Goal: Information Seeking & Learning: Check status

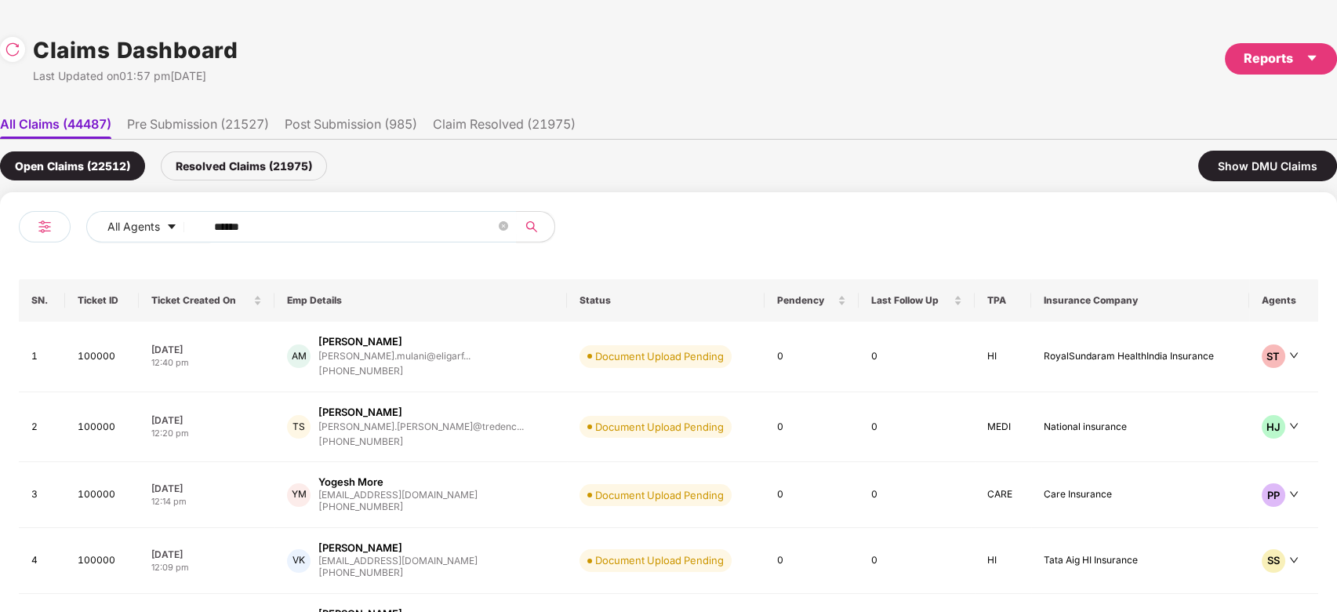
scroll to position [0, 1]
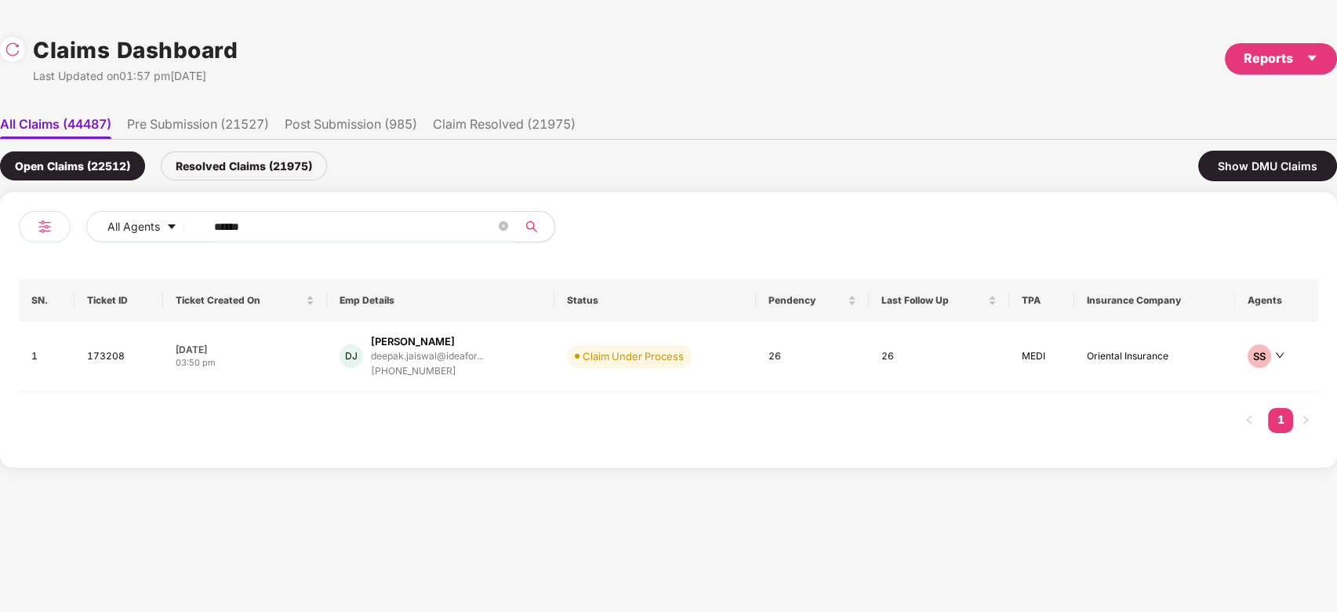
click at [341, 222] on input "******" at bounding box center [355, 227] width 282 height 24
paste input "text"
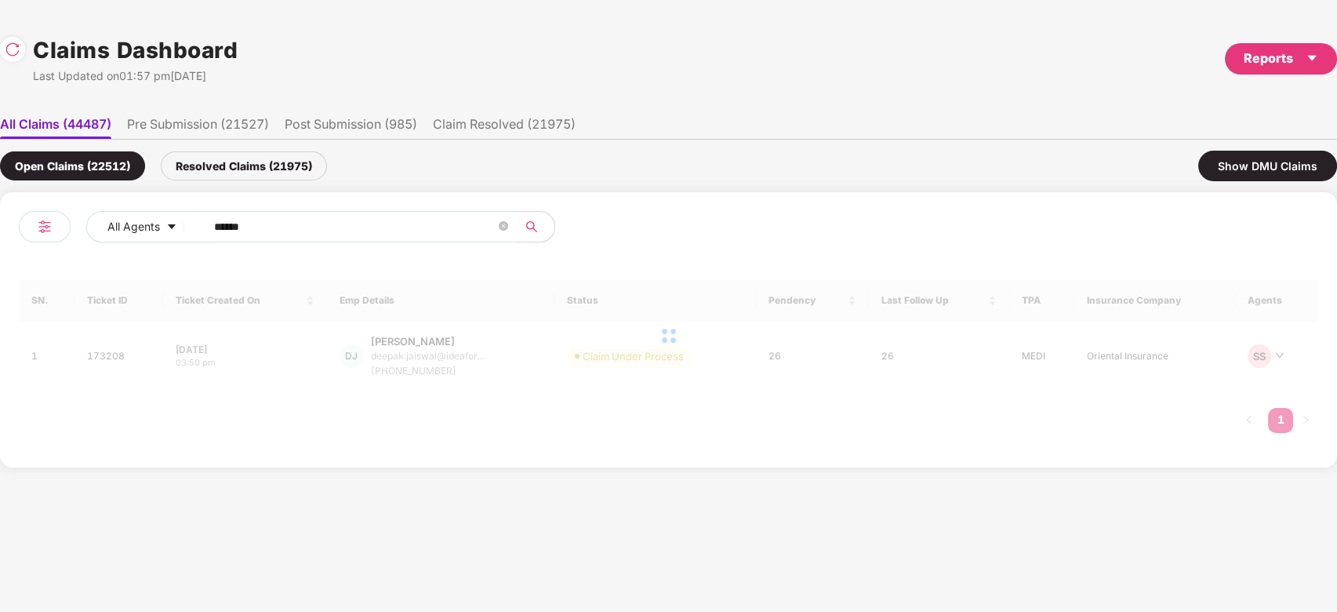
type input "******"
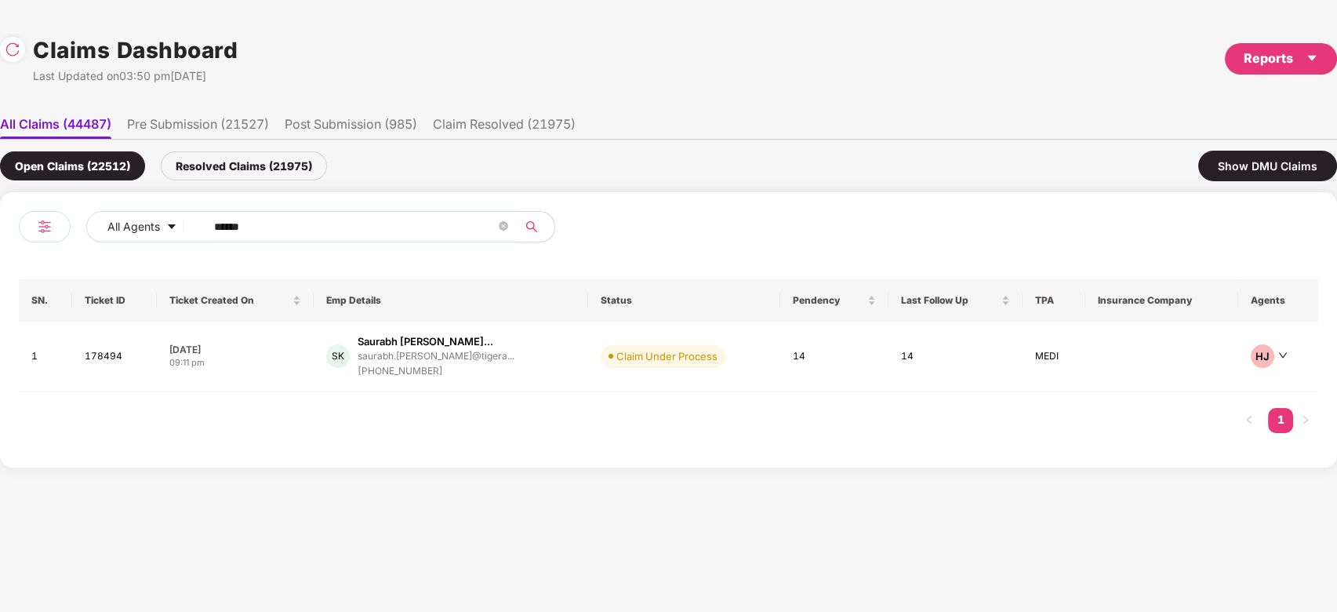
click at [424, 353] on div "saurabh.kalambe@tigera..." at bounding box center [436, 356] width 157 height 10
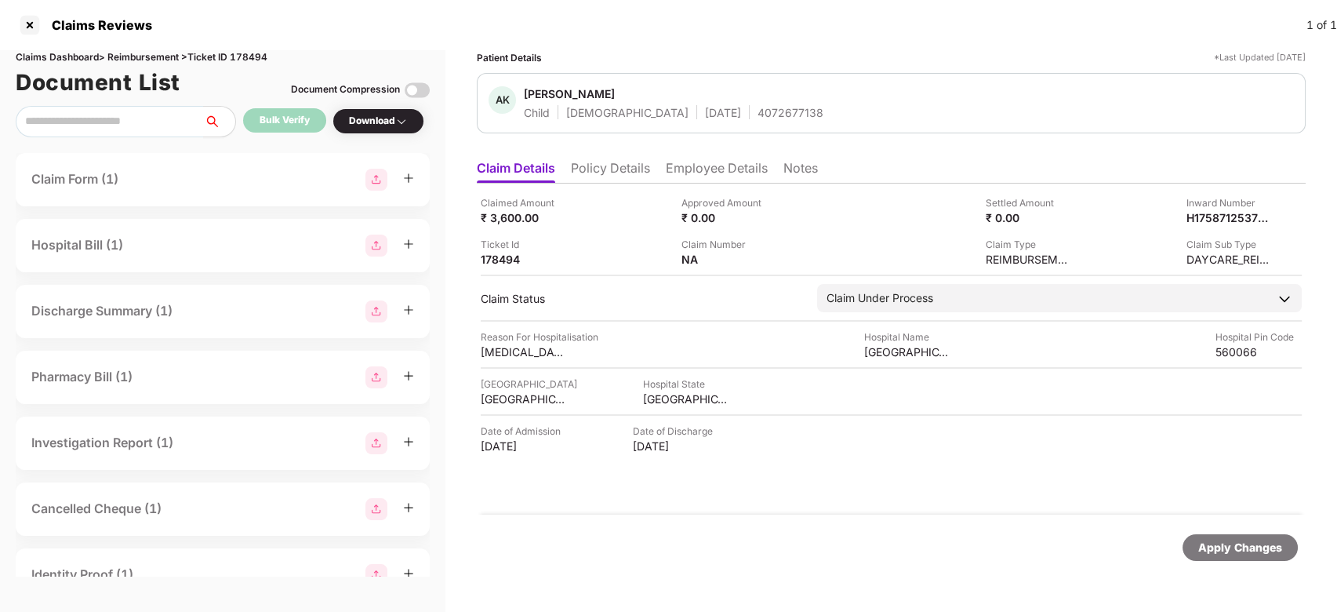
scroll to position [0, 0]
click at [1184, 182] on div "H1758712537845804581" at bounding box center [1165, 194] width 130 height 25
copy div "H1758712537845804581"
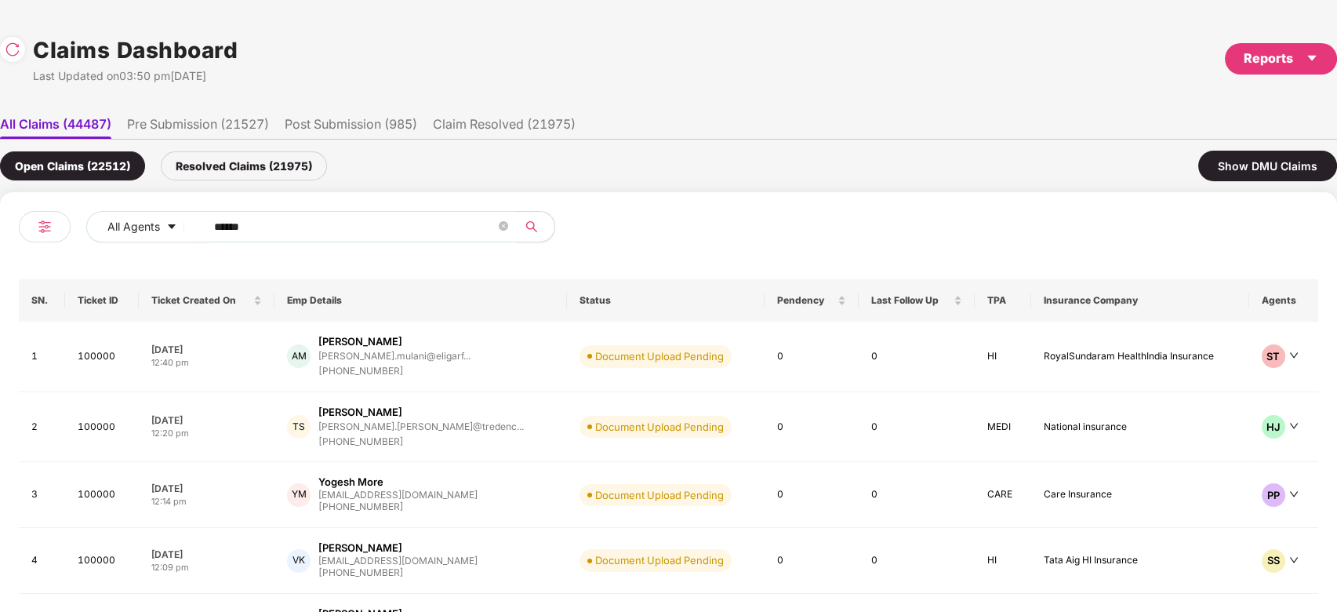
scroll to position [0, 1]
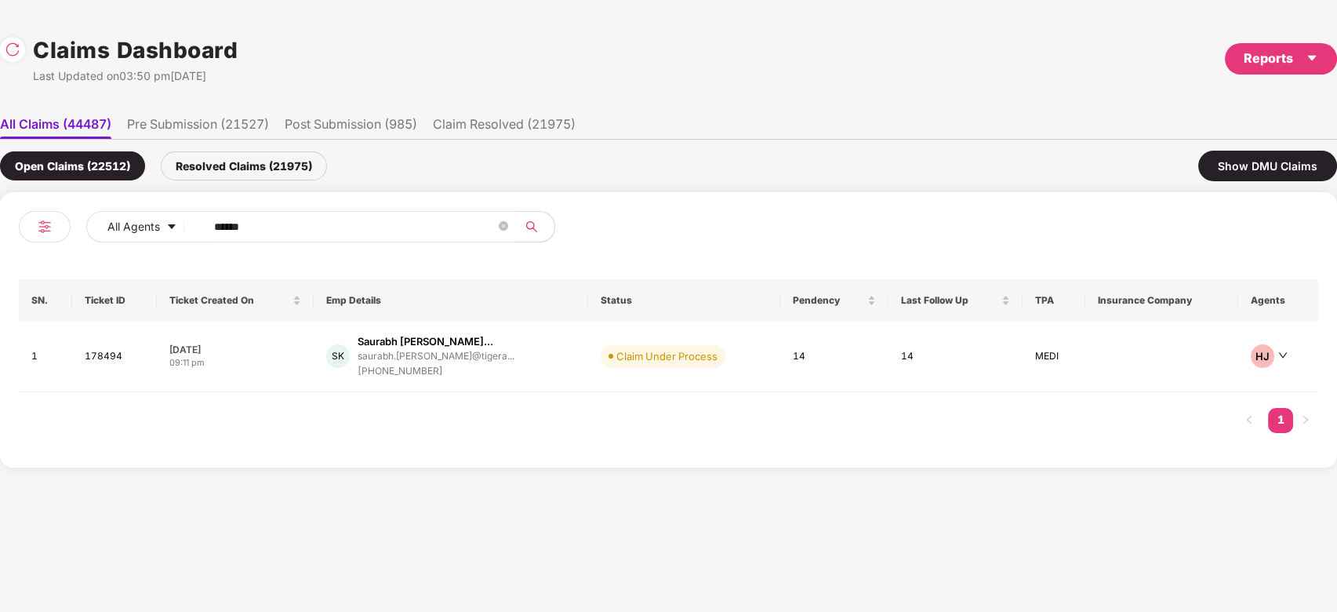
click at [351, 227] on input "******" at bounding box center [355, 227] width 282 height 24
paste input "text"
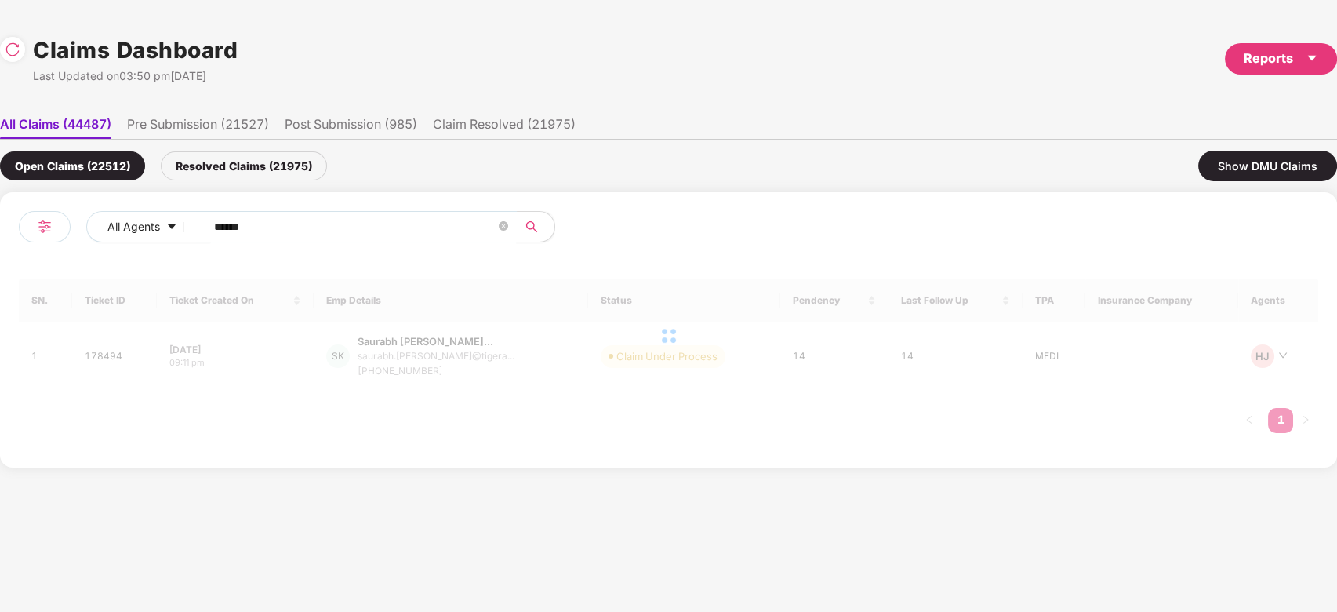
type input "******"
click at [527, 360] on div at bounding box center [669, 335] width 1300 height 113
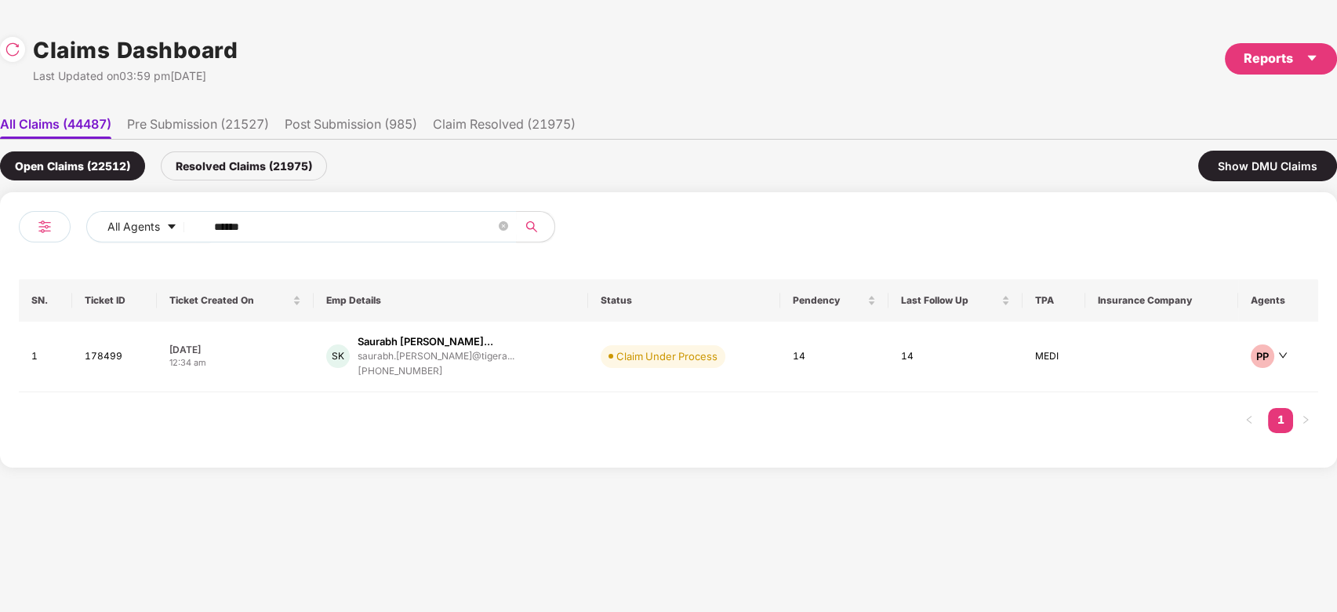
click at [527, 360] on div "SK Saurabh Subhash Kalamb... saurabh.kalambe@tigera... +919591417755" at bounding box center [450, 356] width 249 height 45
click at [417, 230] on input "******" at bounding box center [355, 227] width 282 height 24
paste input "text"
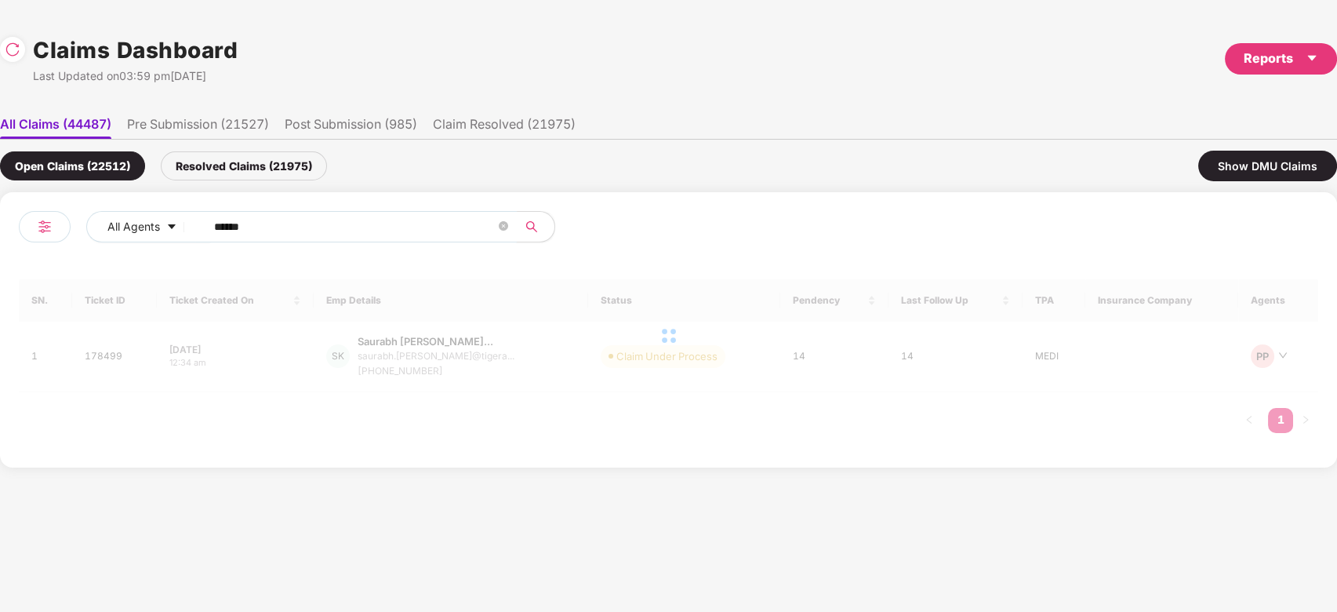
type input "******"
click at [564, 360] on div at bounding box center [669, 335] width 1300 height 113
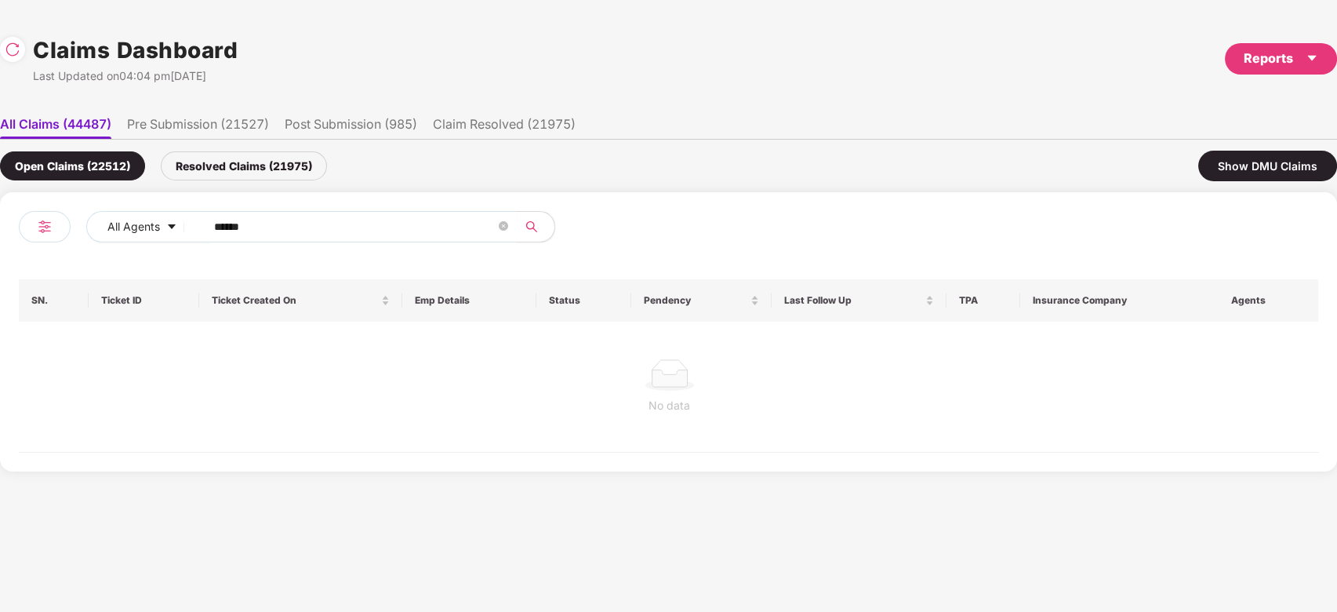
click at [564, 360] on div at bounding box center [669, 374] width 1276 height 31
click at [251, 160] on div "Resolved Claims (21975)" at bounding box center [244, 165] width 166 height 29
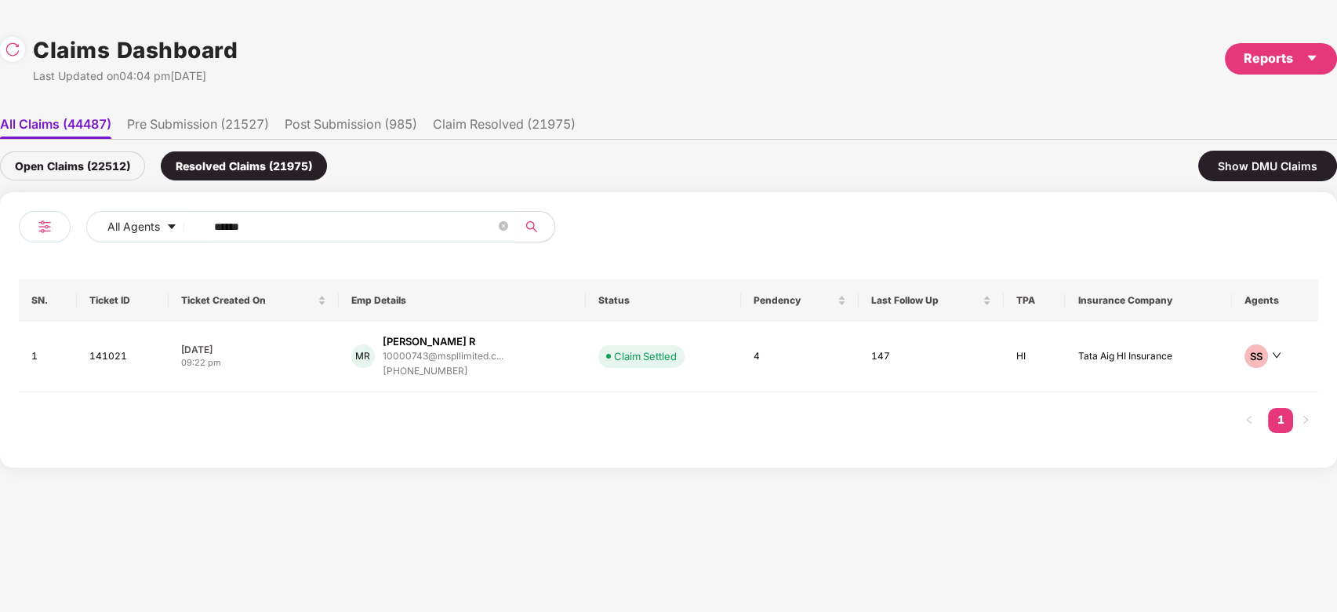
click at [540, 363] on div "MR Mallikarjun Gowda R 10000743@mspllimited.c... +919845223381" at bounding box center [462, 356] width 222 height 45
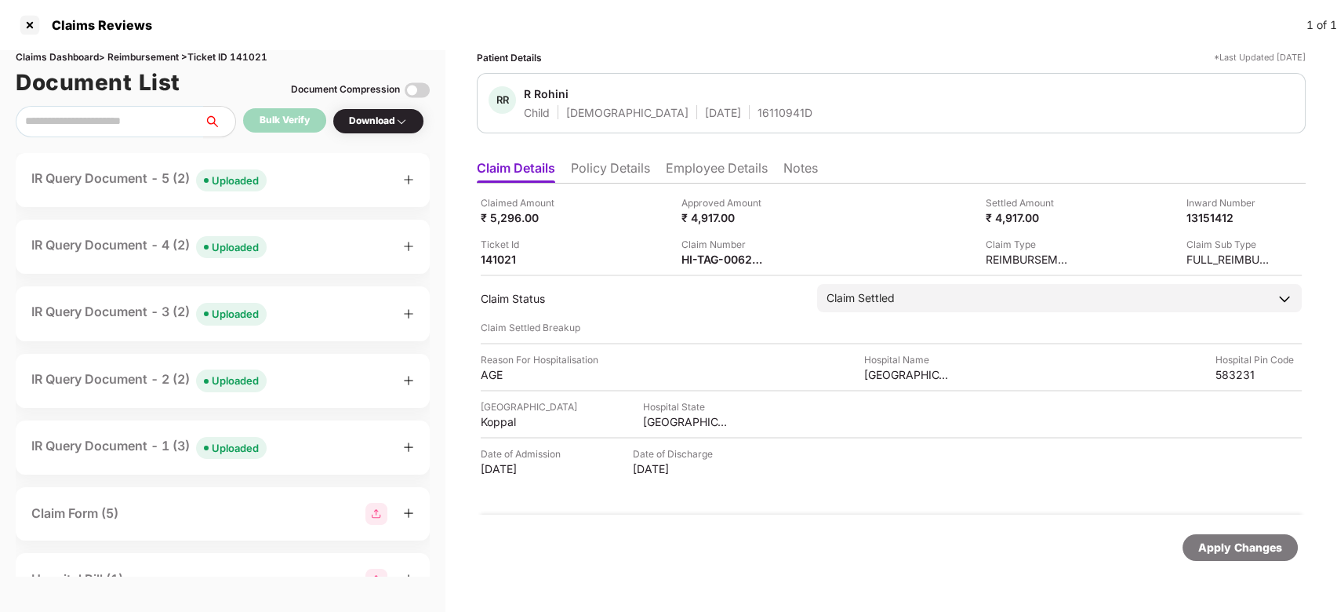
drag, startPoint x: 758, startPoint y: 241, endPoint x: 751, endPoint y: 235, distance: 8.3
click at [751, 235] on div "Claimed Amount ₹ 5,296.00 Approved Amount ₹ 4,917.00 Settled Amount ₹ 4,917.00 …" at bounding box center [891, 230] width 821 height 71
click at [740, 236] on div "HI-TAG-006271017(0)" at bounding box center [784, 236] width 116 height 25
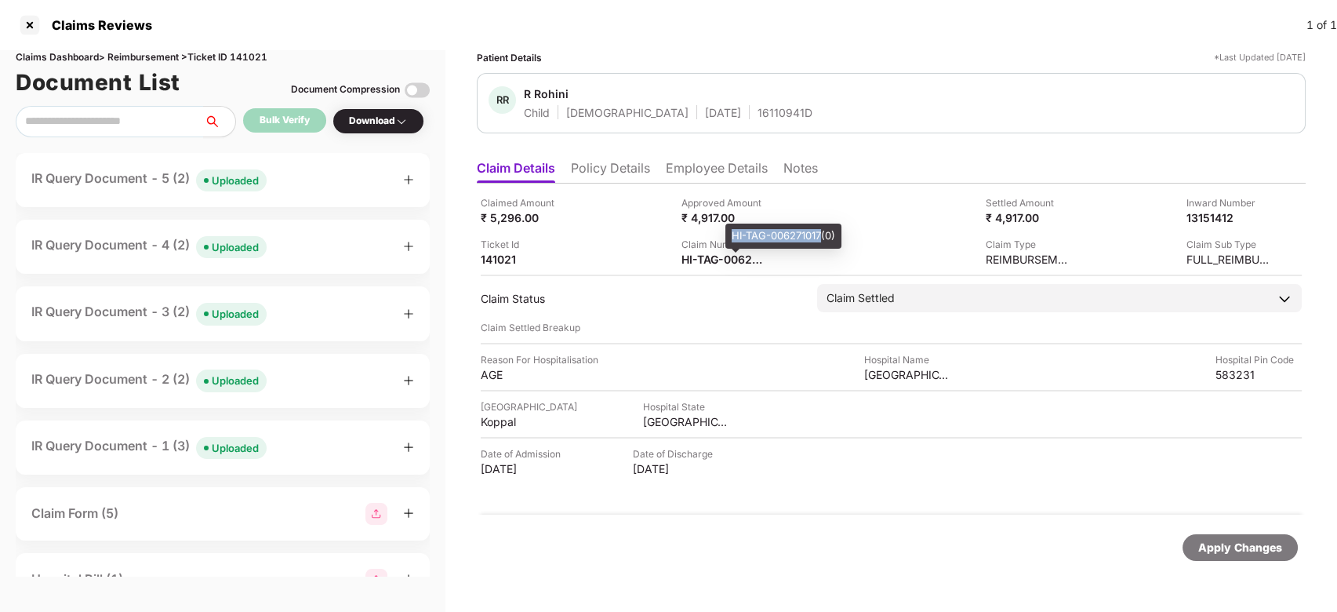
copy div "HI-TAG-006271017"
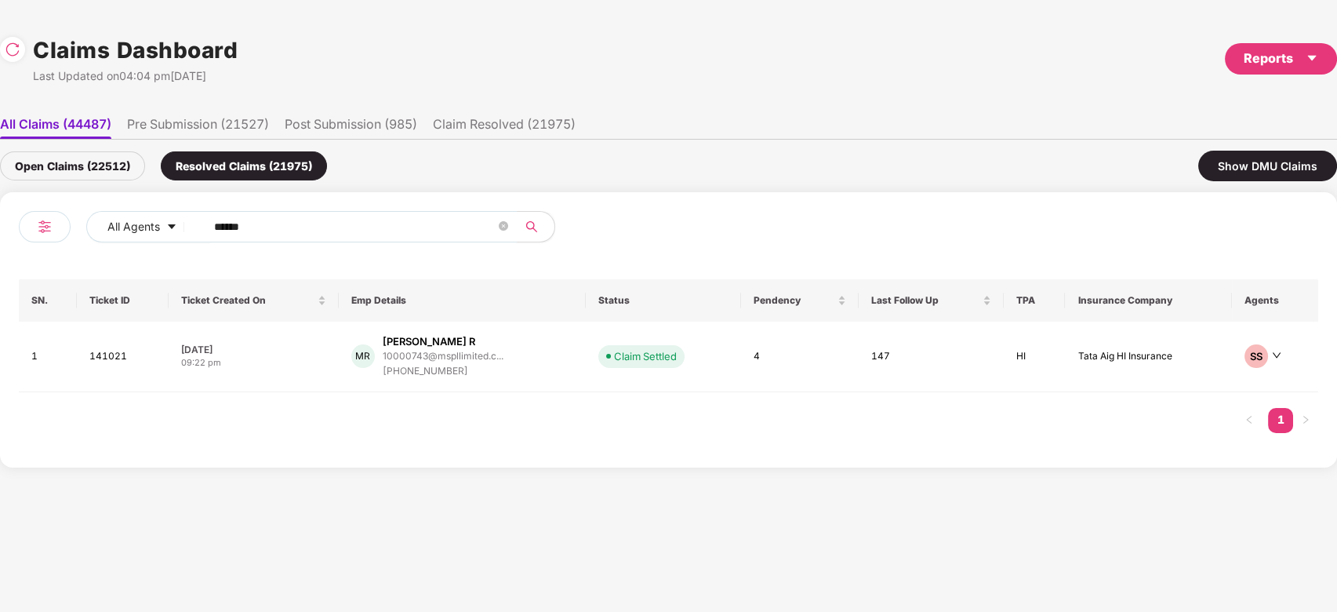
click at [402, 235] on input "******" at bounding box center [355, 227] width 282 height 24
paste input "text"
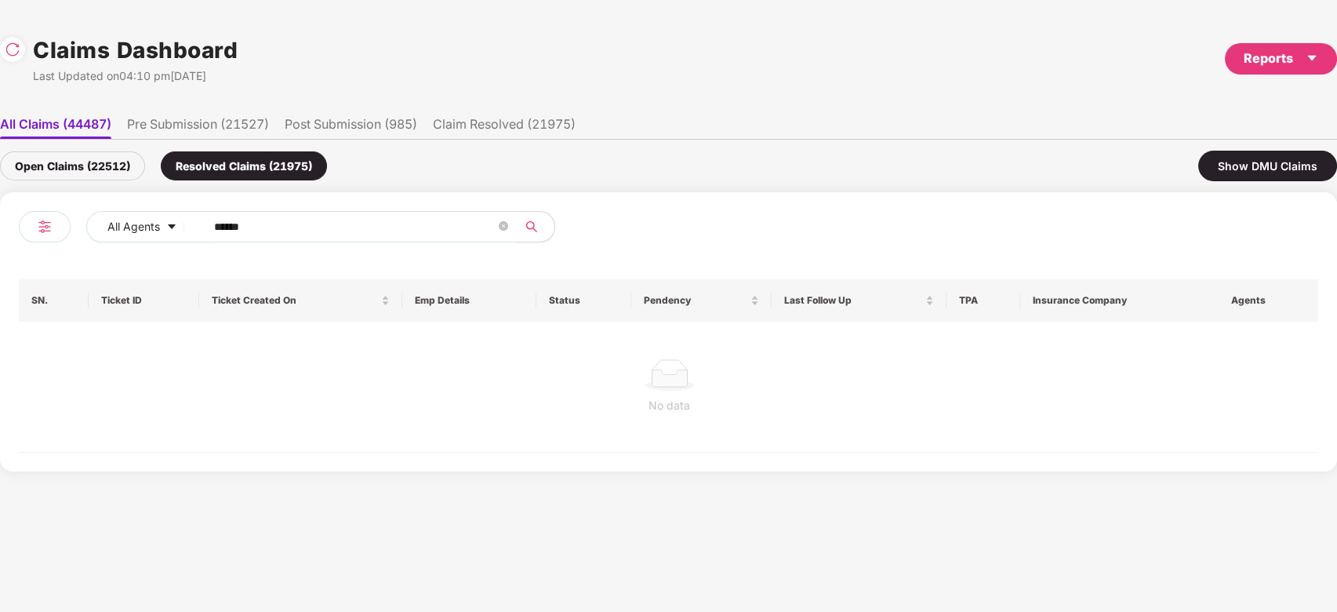
type input "******"
click at [111, 176] on div "Open Claims (22512)" at bounding box center [72, 165] width 145 height 29
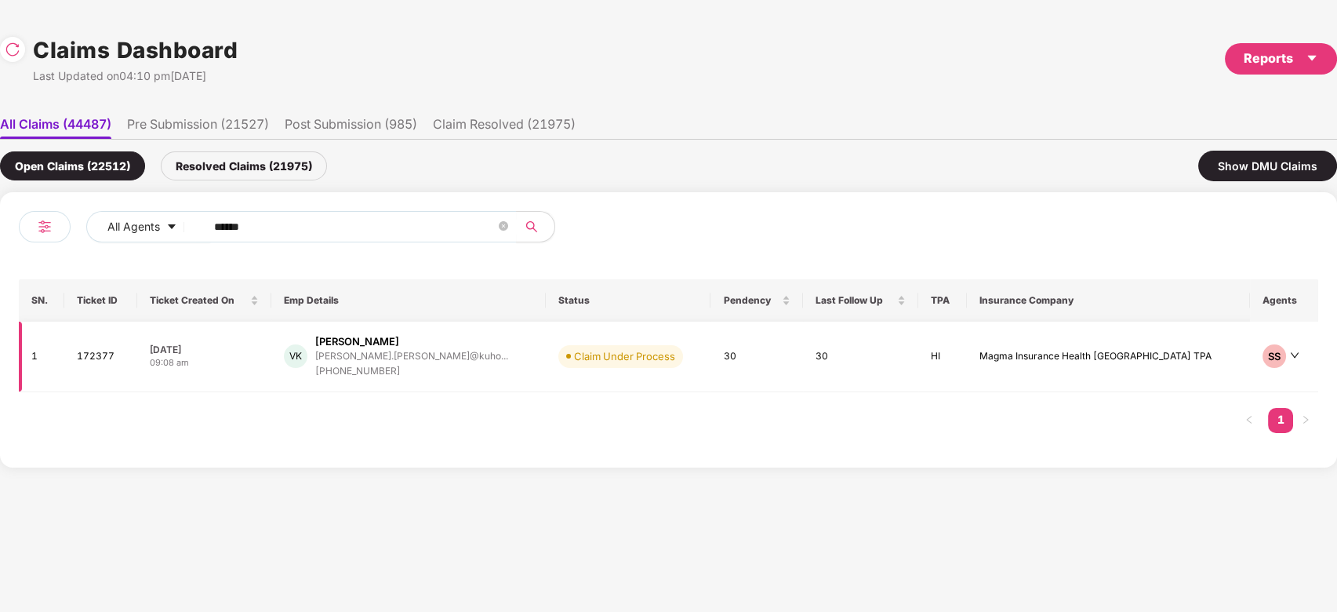
click at [497, 349] on div "VK Vaibhav Kajrolkar vaibhav.kajrolkar@kuho... +919665818988" at bounding box center [408, 356] width 249 height 45
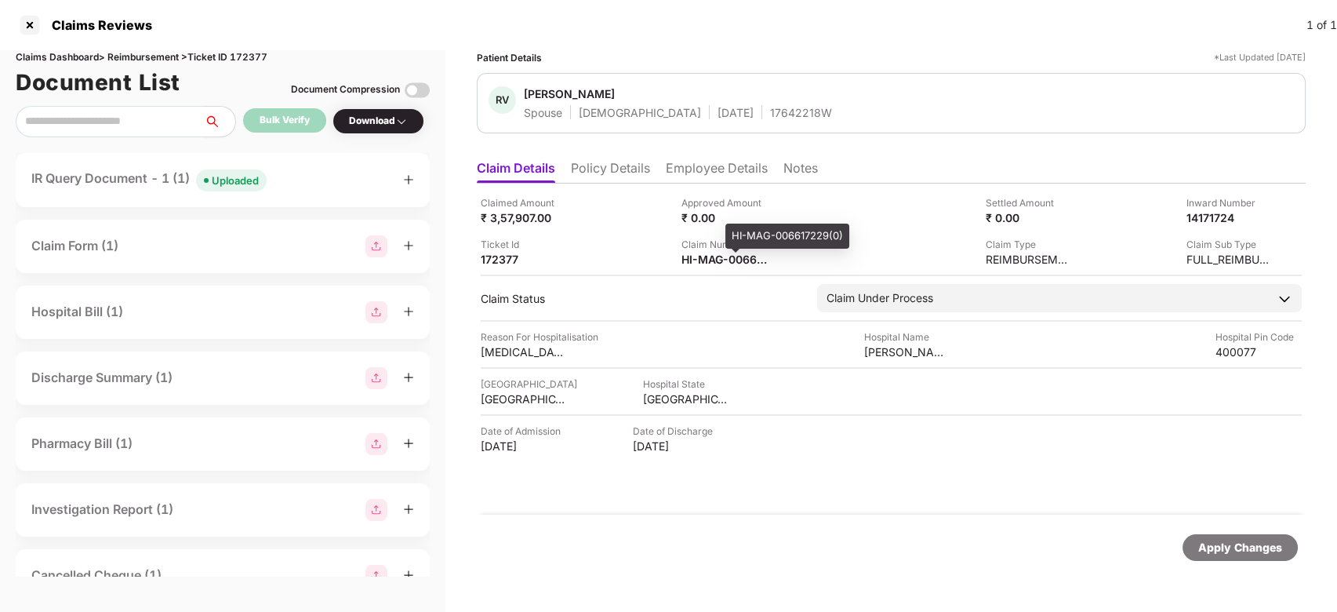
click at [738, 235] on div "HI-MAG-006617229(0)" at bounding box center [788, 236] width 124 height 25
copy div "HI-MAG-006617229"
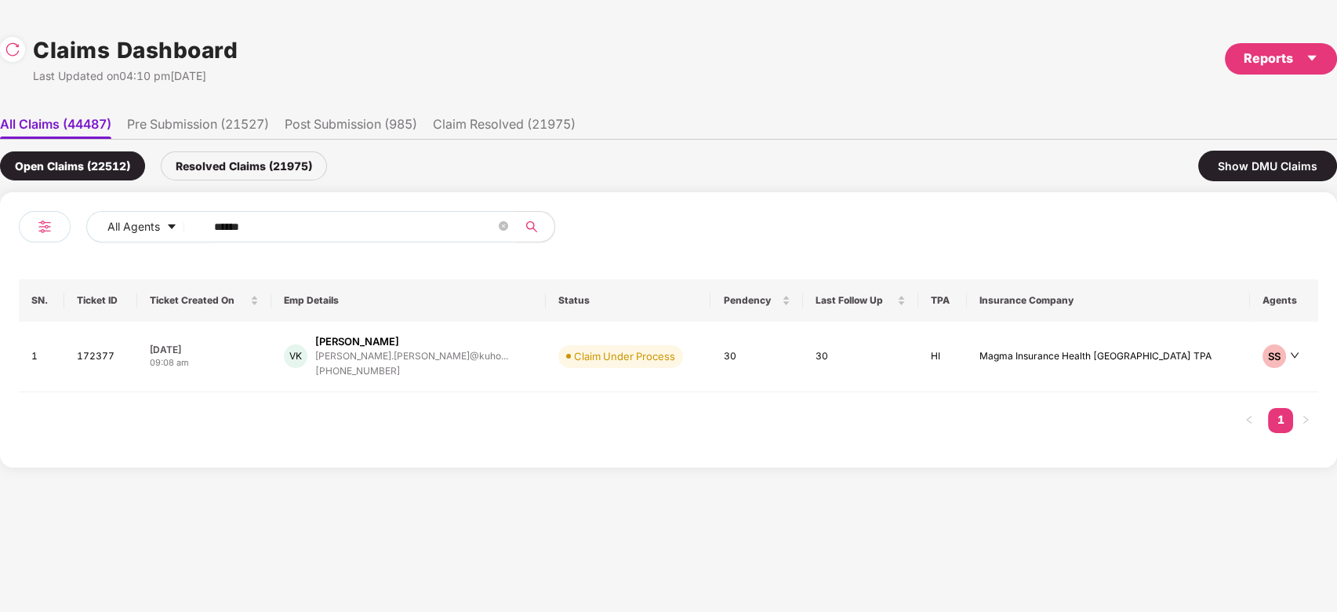
click at [439, 234] on input "******" at bounding box center [355, 227] width 282 height 24
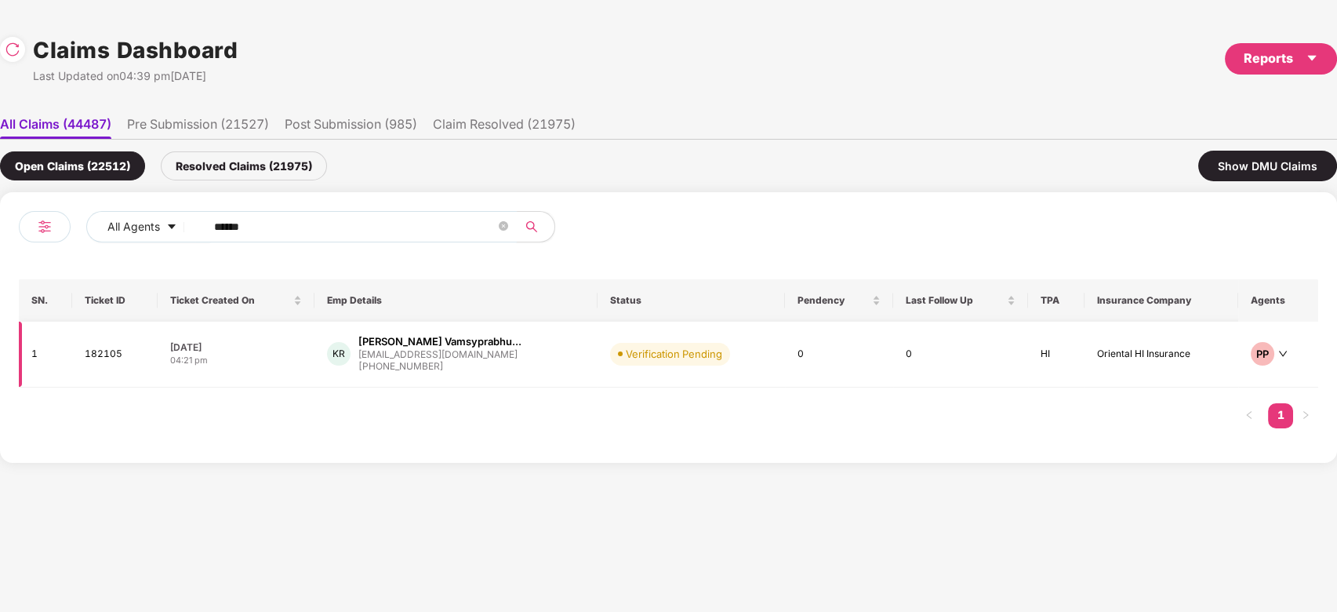
type input "******"
click at [471, 367] on div "+919611944303" at bounding box center [439, 366] width 163 height 15
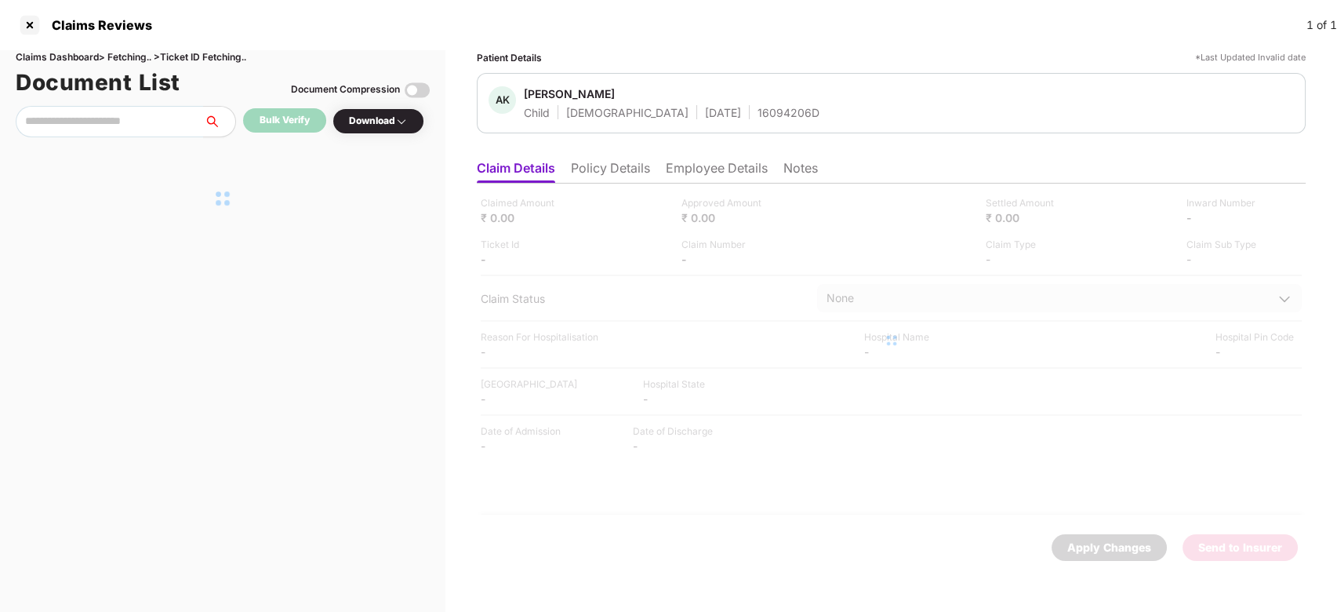
scroll to position [0, 0]
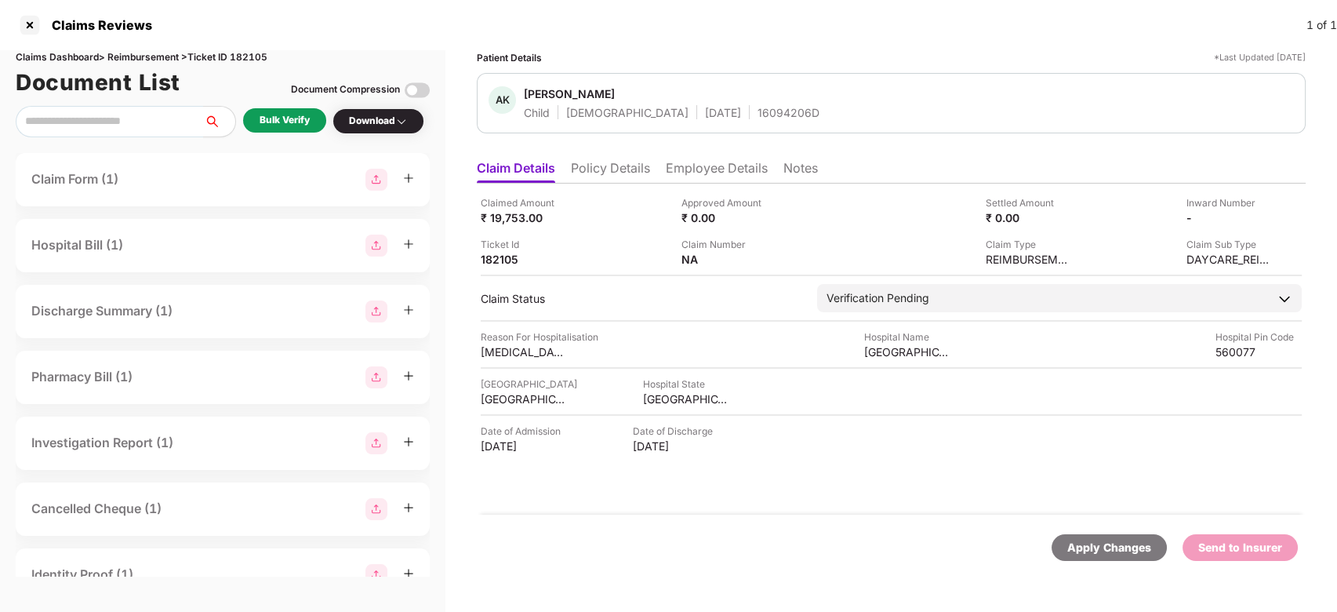
click at [259, 53] on div "Claims Dashboard > Reimbursement > Ticket ID 182105" at bounding box center [223, 57] width 414 height 15
copy div "182105"
click at [259, 53] on div "Claims Dashboard > Reimbursement > Ticket ID 182105" at bounding box center [223, 57] width 414 height 15
click at [628, 180] on li "Policy Details" at bounding box center [610, 171] width 79 height 23
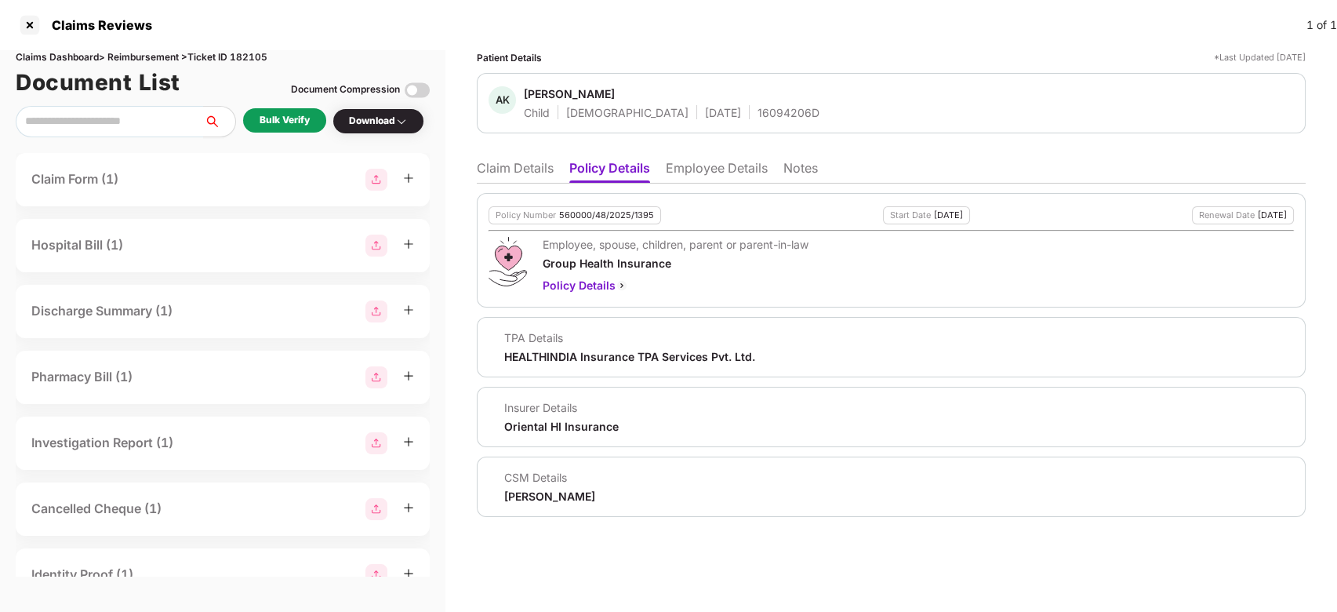
click at [519, 174] on li "Claim Details" at bounding box center [515, 171] width 77 height 23
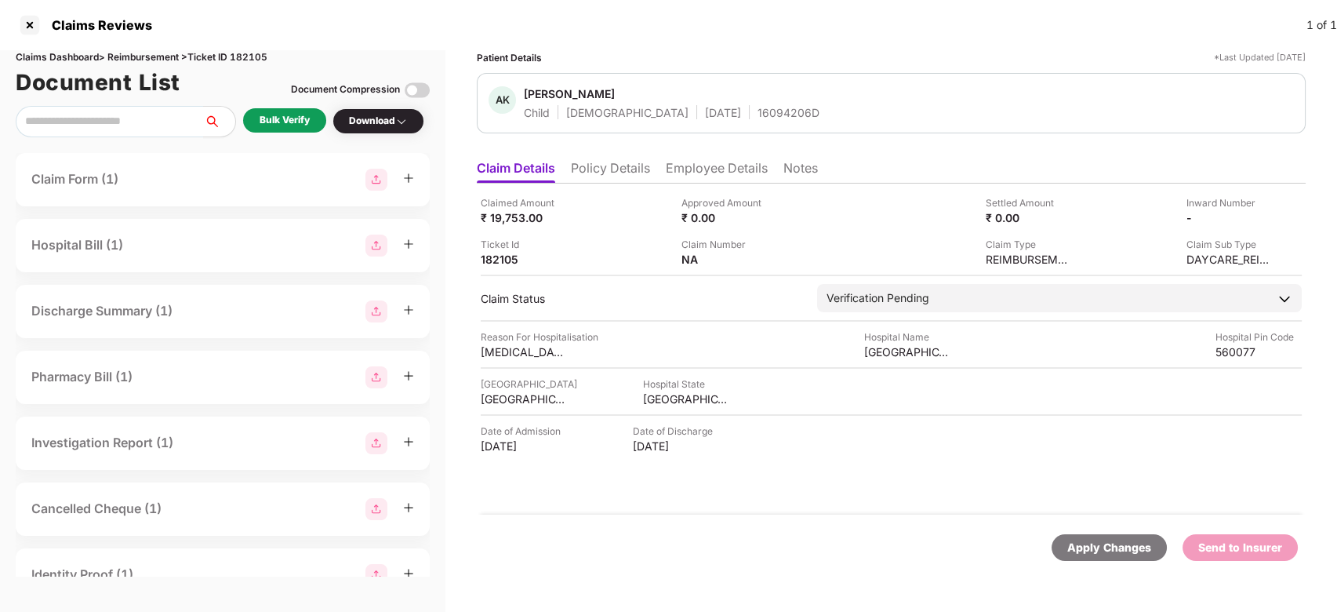
click at [289, 117] on div "Bulk Verify" at bounding box center [285, 120] width 50 height 15
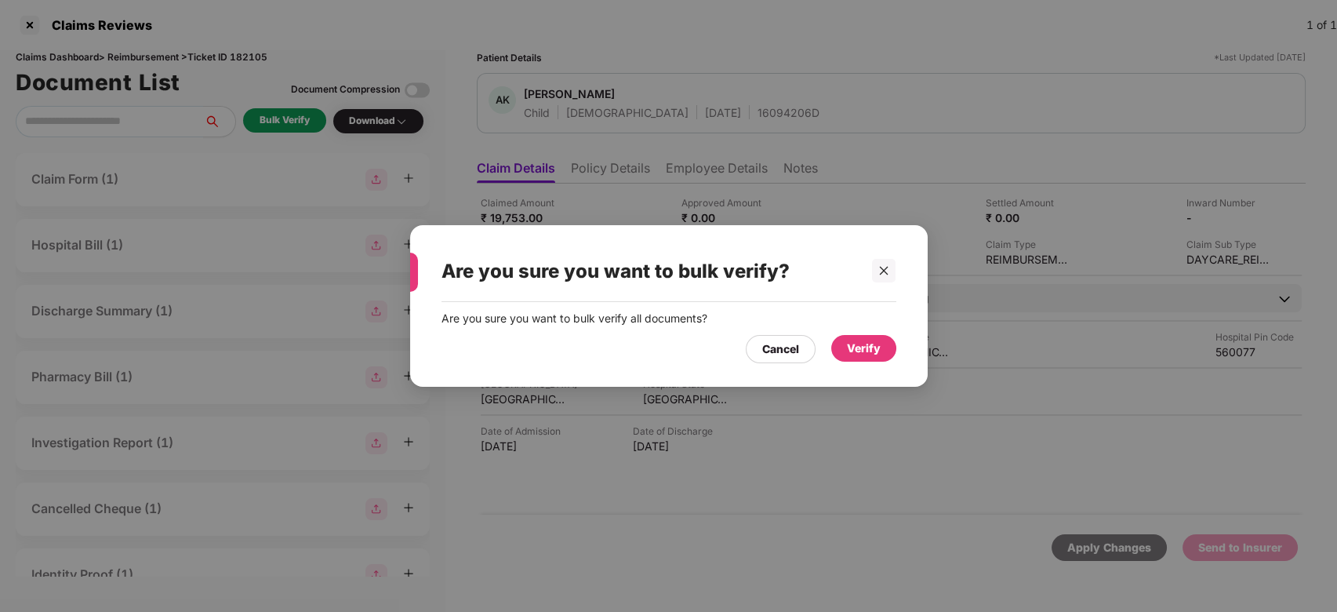
drag, startPoint x: 861, startPoint y: 369, endPoint x: 886, endPoint y: 345, distance: 34.9
click at [886, 345] on div "Are you sure you want to bulk verify all documents? Cancel Verify" at bounding box center [669, 336] width 518 height 69
click at [886, 345] on div "Verify" at bounding box center [863, 348] width 65 height 27
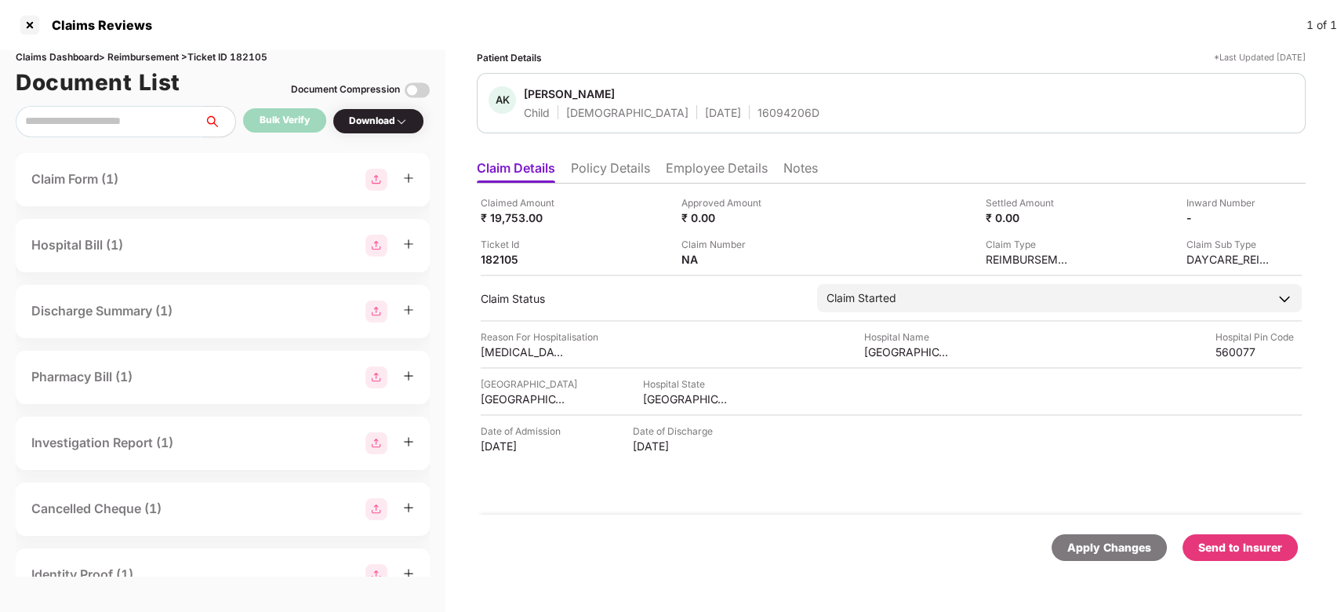
click at [1241, 545] on div "Send to Insurer" at bounding box center [1241, 547] width 84 height 17
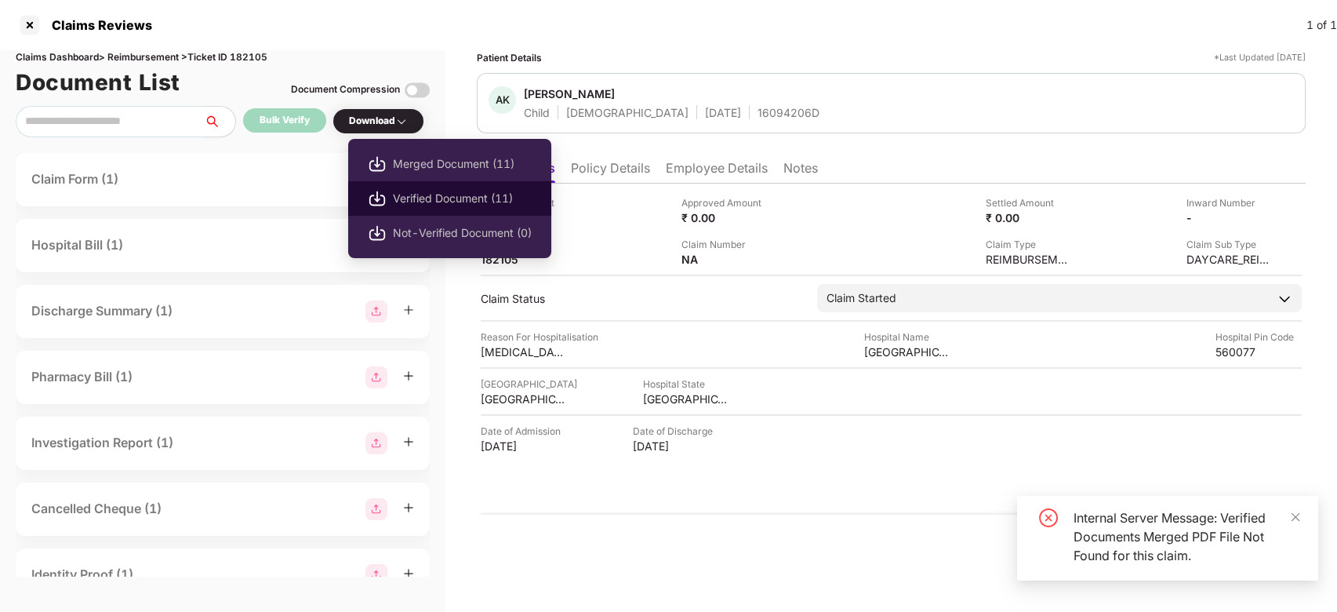
click at [420, 193] on span "Verified Document (11)" at bounding box center [462, 198] width 139 height 17
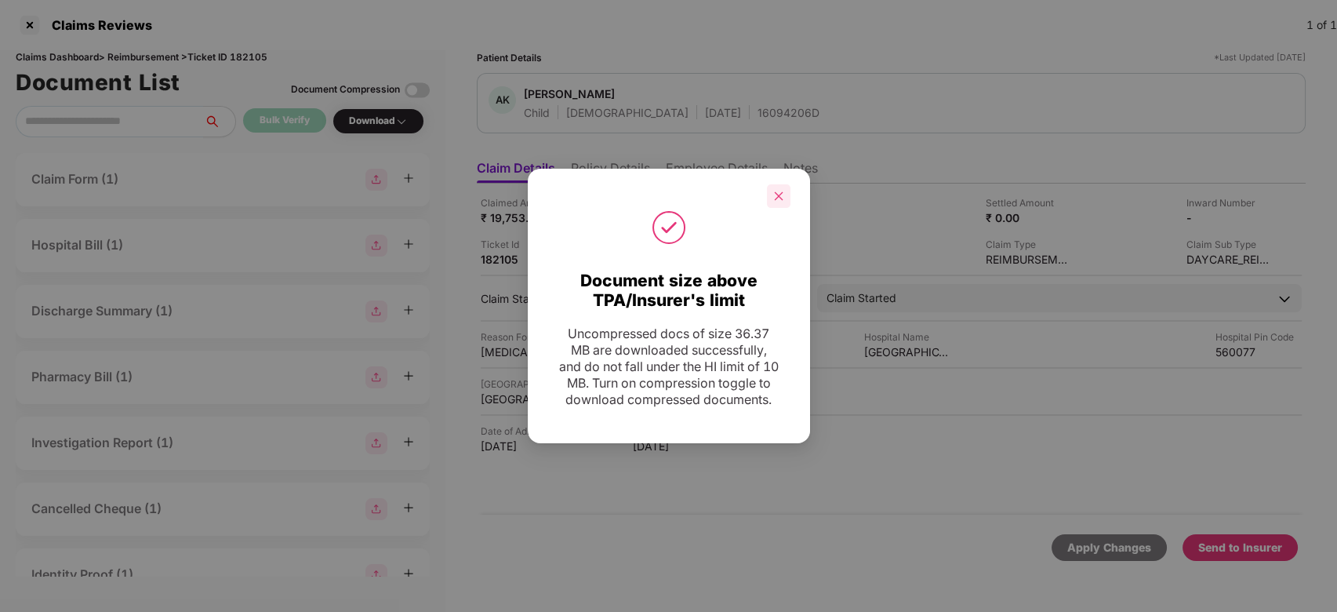
click at [781, 192] on div at bounding box center [779, 196] width 24 height 24
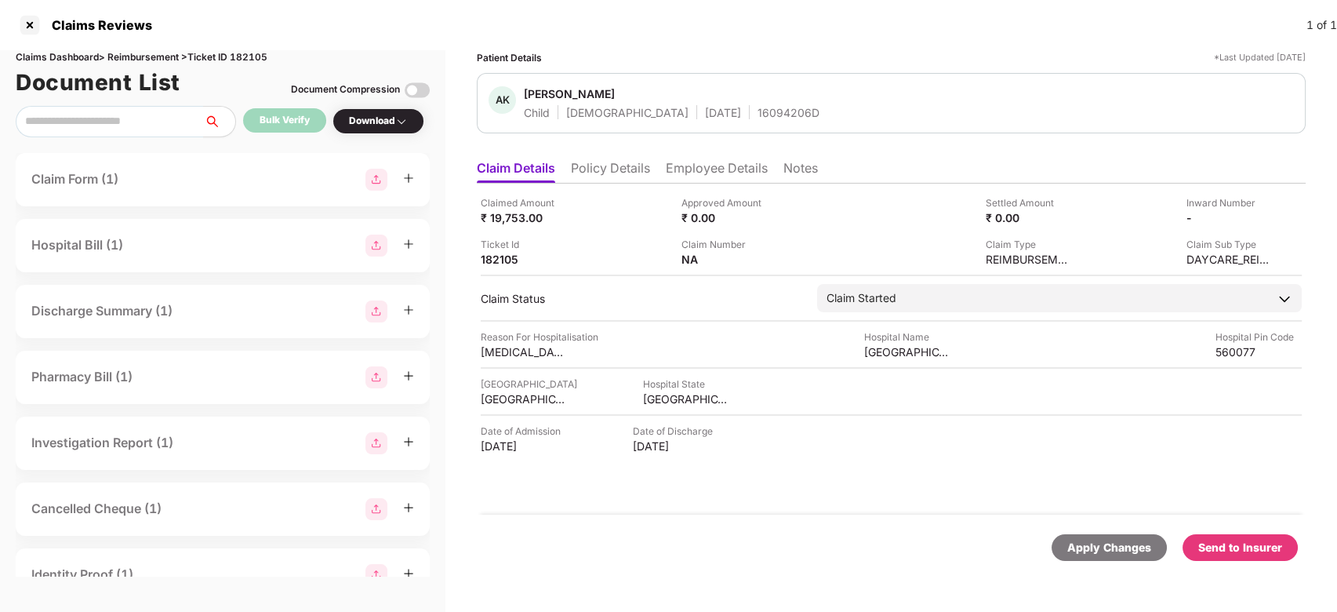
click at [420, 93] on img at bounding box center [417, 90] width 25 height 25
click at [1222, 558] on div "Send to Insurer" at bounding box center [1240, 547] width 115 height 27
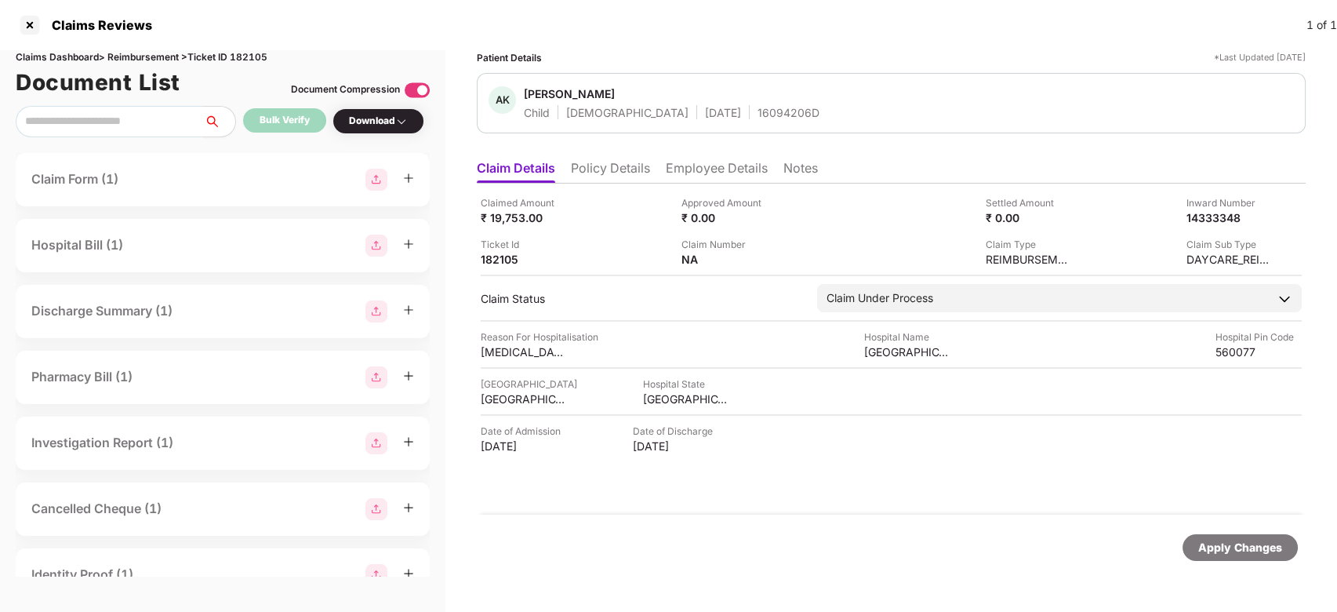
click at [722, 187] on div "Claimed Amount ₹ 19,753.00 Approved Amount ₹ 0.00 Settled Amount ₹ 0.00 Inward …" at bounding box center [891, 349] width 829 height 331
click at [720, 179] on li "Employee Details" at bounding box center [717, 171] width 102 height 23
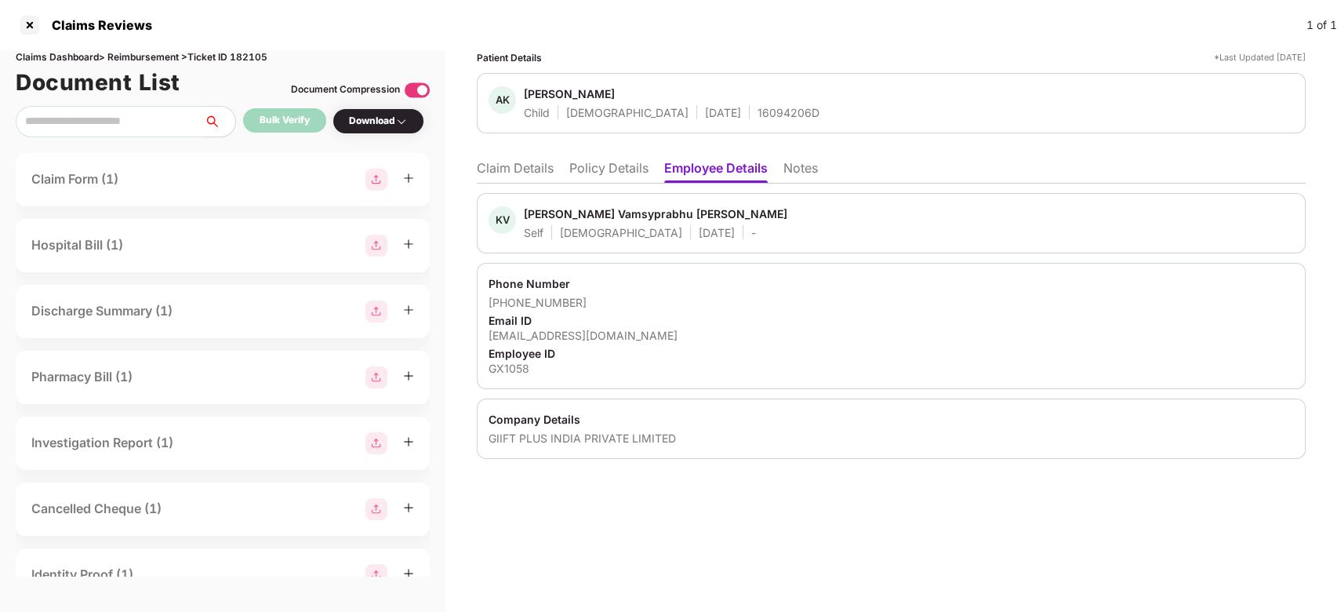
click at [555, 216] on div "Kommareddy Vamsyprabhu Kumar Reddy" at bounding box center [656, 213] width 264 height 15
copy div "Kommareddy"
click at [506, 436] on div "GIIFT PLUS INDIA PRIVATE LIMITED" at bounding box center [892, 438] width 806 height 15
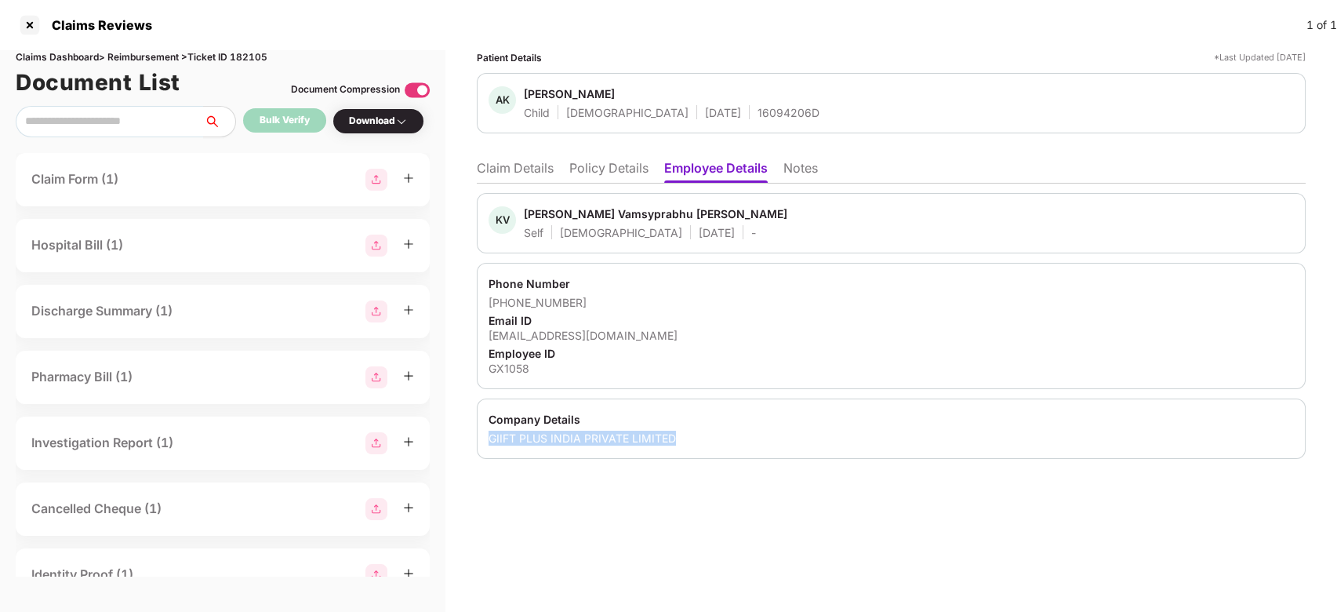
click at [506, 436] on div "GIIFT PLUS INDIA PRIVATE LIMITED" at bounding box center [892, 438] width 806 height 15
copy div "GIIFT PLUS INDIA PRIVATE LIMITED"
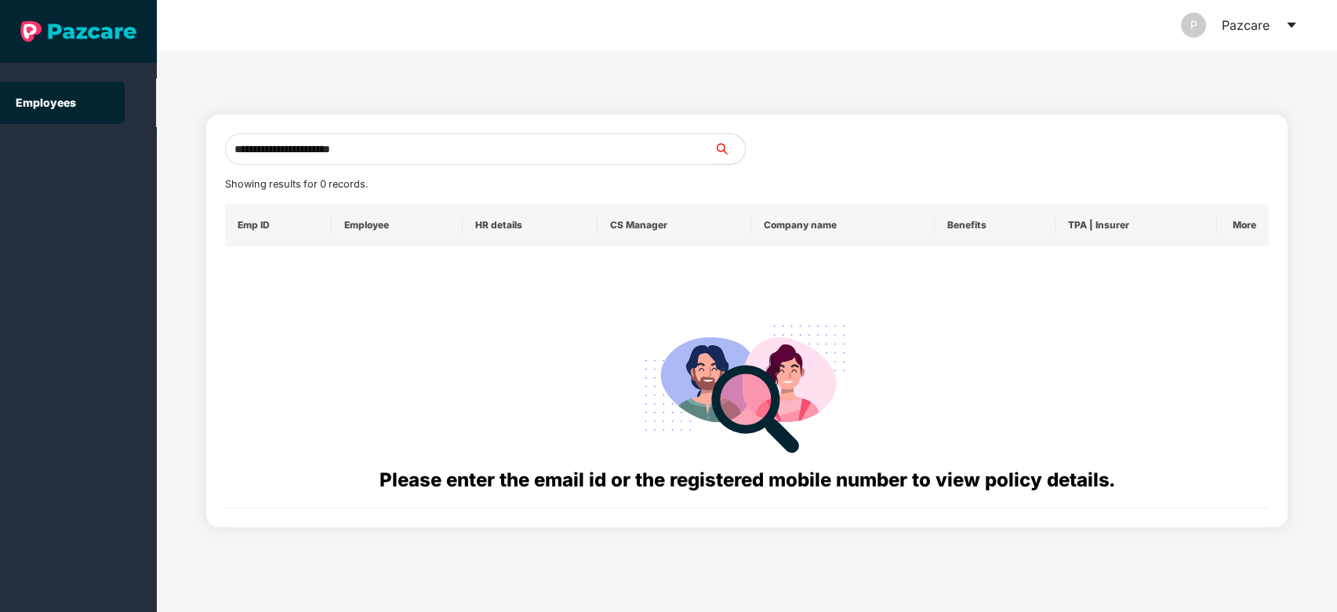
click at [489, 147] on input "**********" at bounding box center [469, 148] width 489 height 31
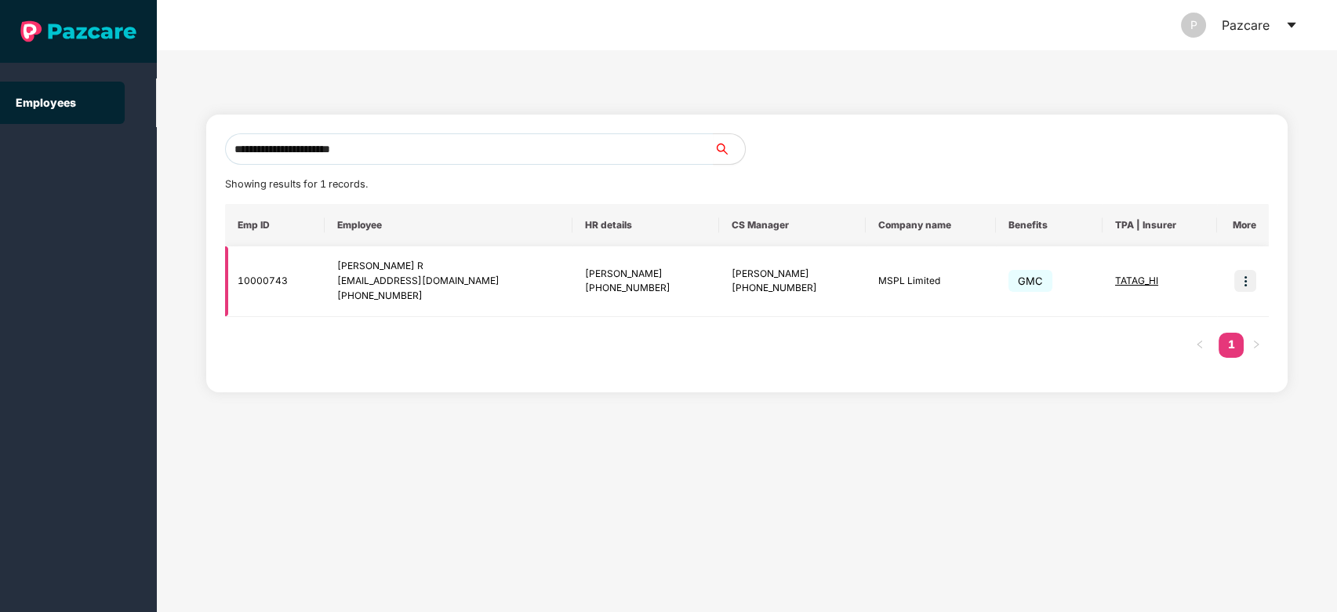
type input "**********"
click at [1235, 286] on img at bounding box center [1246, 281] width 22 height 22
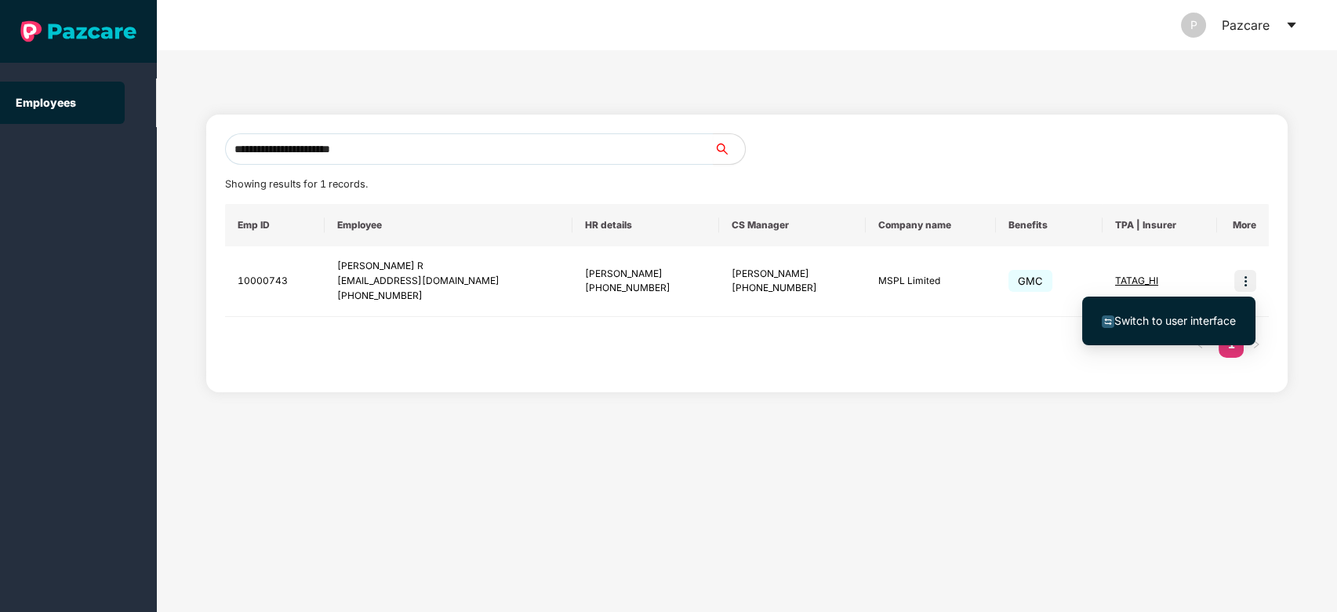
click at [1217, 300] on ul "Switch to user interface" at bounding box center [1168, 320] width 173 height 49
click at [1171, 317] on span "Switch to user interface" at bounding box center [1176, 320] width 122 height 13
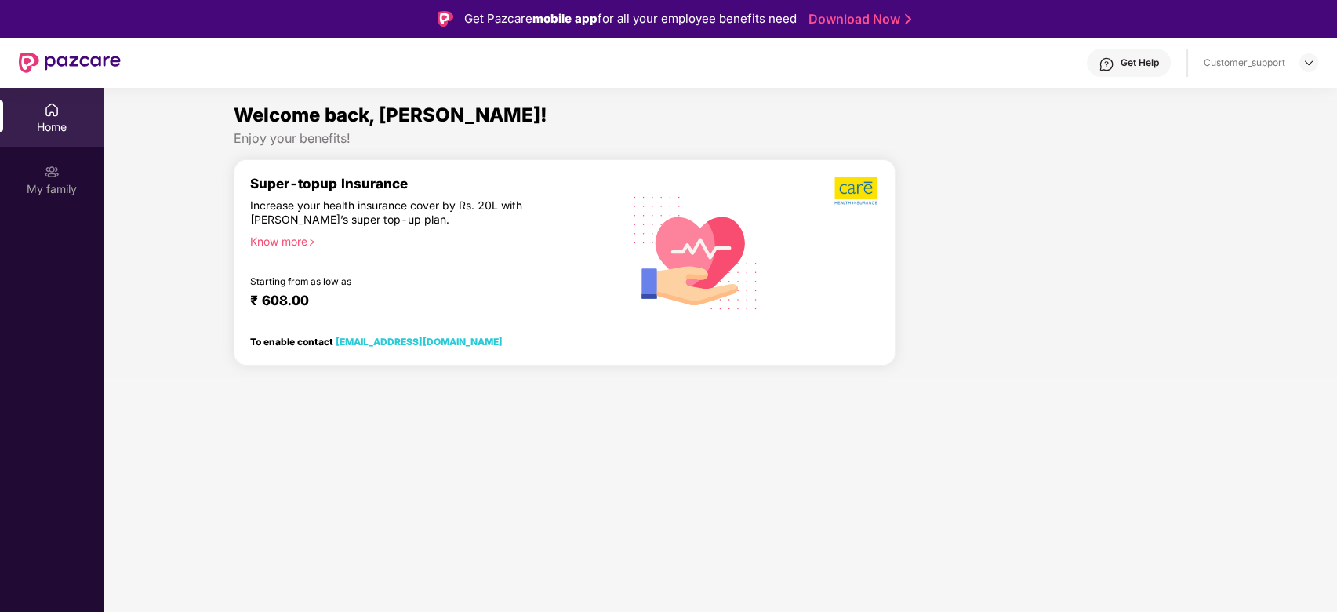
click at [88, 274] on div "Home My family" at bounding box center [52, 394] width 104 height 612
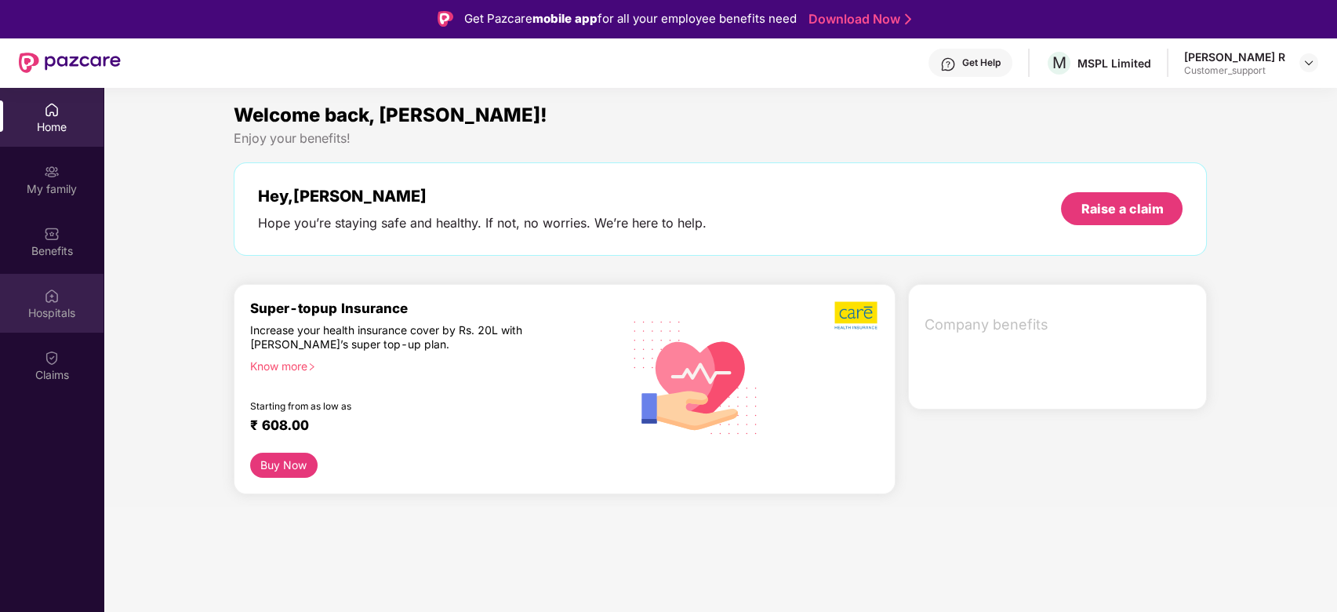
click at [74, 274] on div "Hospitals" at bounding box center [52, 303] width 104 height 59
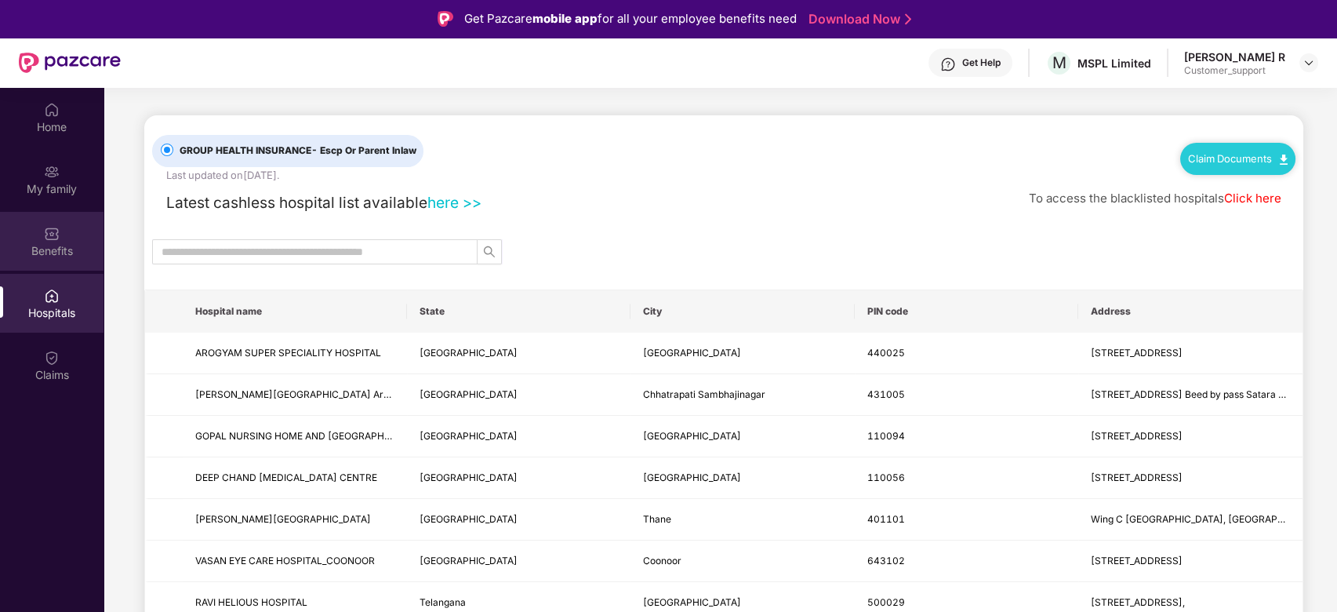
click at [56, 264] on div "Benefits" at bounding box center [52, 241] width 104 height 59
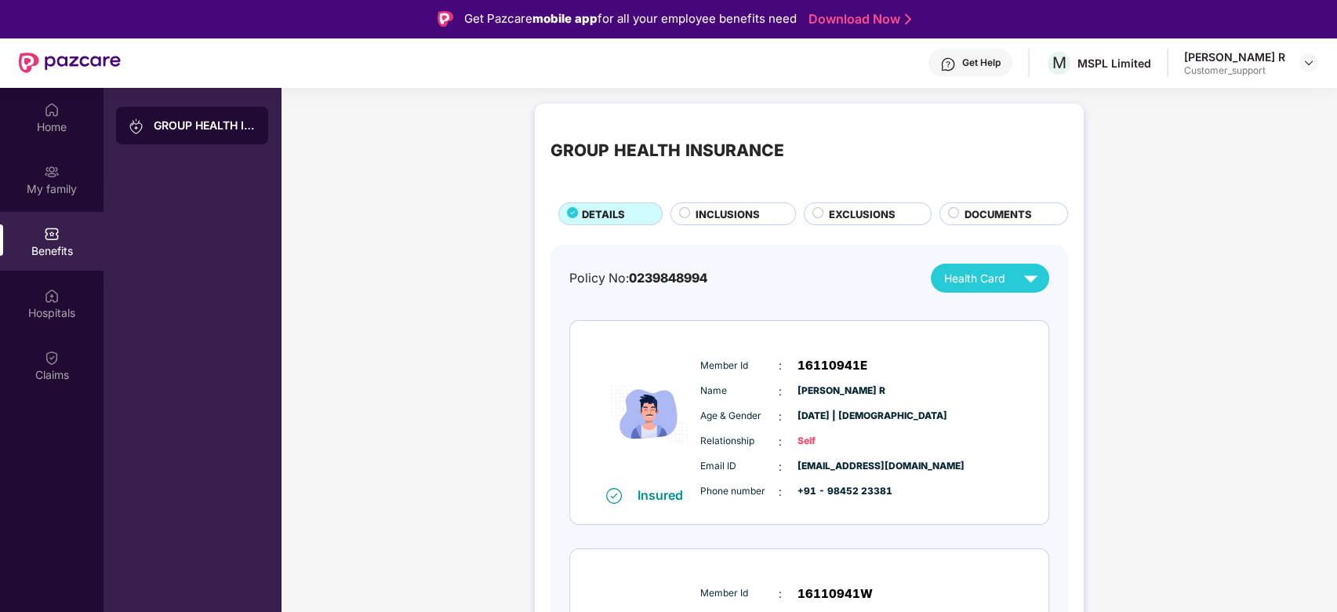
click at [810, 392] on span "[PERSON_NAME] R" at bounding box center [837, 391] width 78 height 15
copy span "[PERSON_NAME]"
